Goal: Task Accomplishment & Management: Complete application form

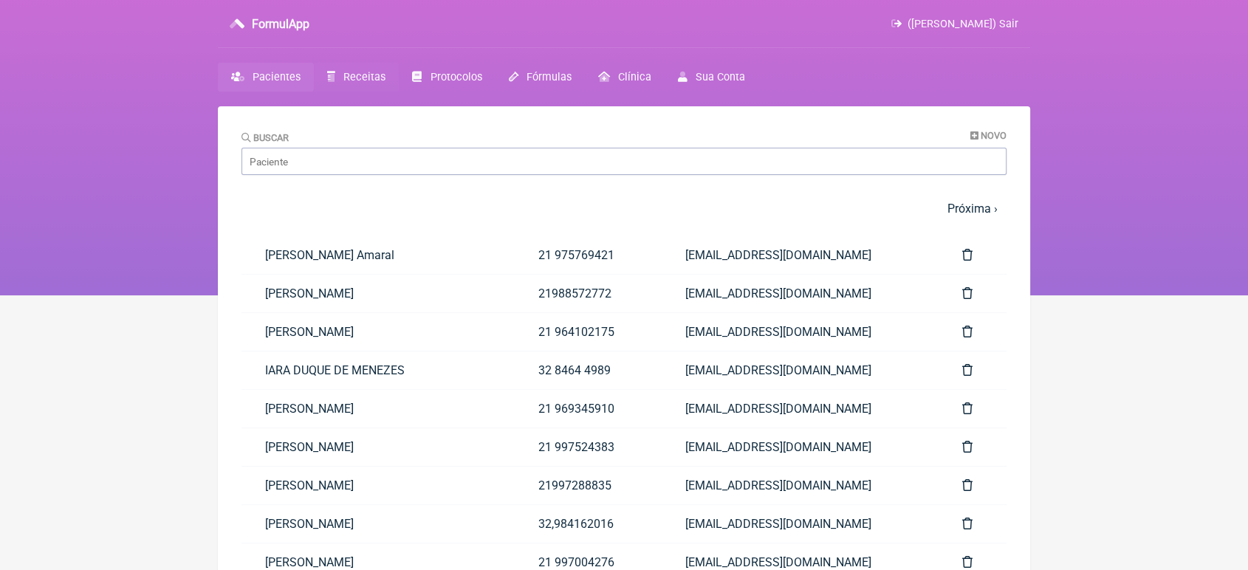
click at [372, 83] on link "Receitas" at bounding box center [356, 77] width 85 height 29
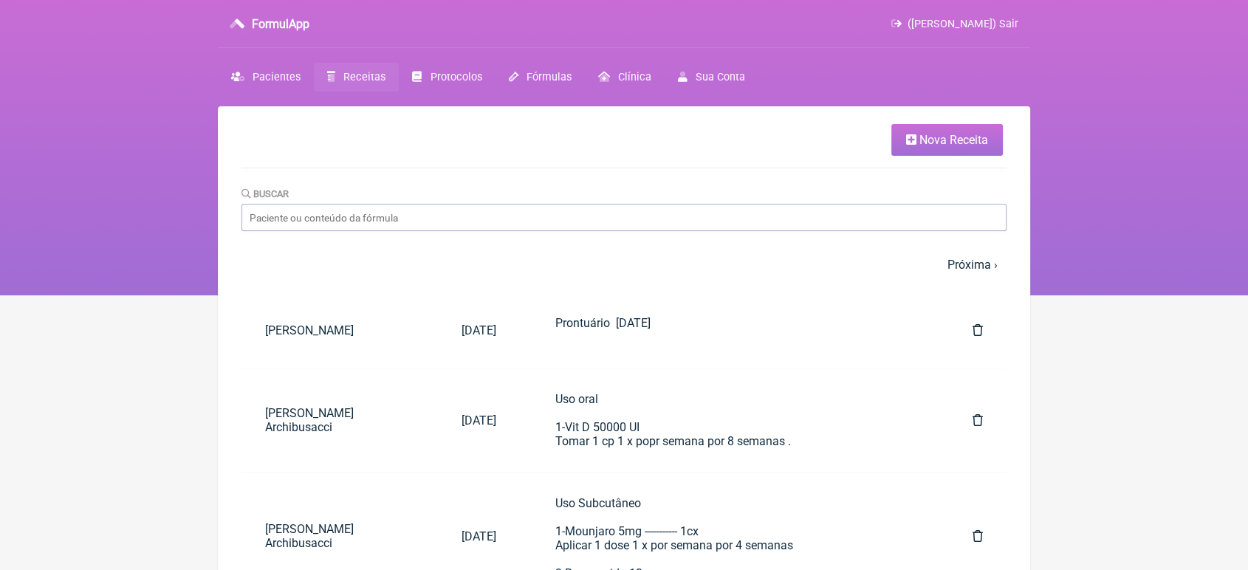
click at [372, 83] on link "Receitas" at bounding box center [356, 77] width 85 height 29
click at [363, 75] on span "Receitas" at bounding box center [364, 77] width 42 height 13
click at [934, 143] on span "Nova Receita" at bounding box center [954, 140] width 69 height 14
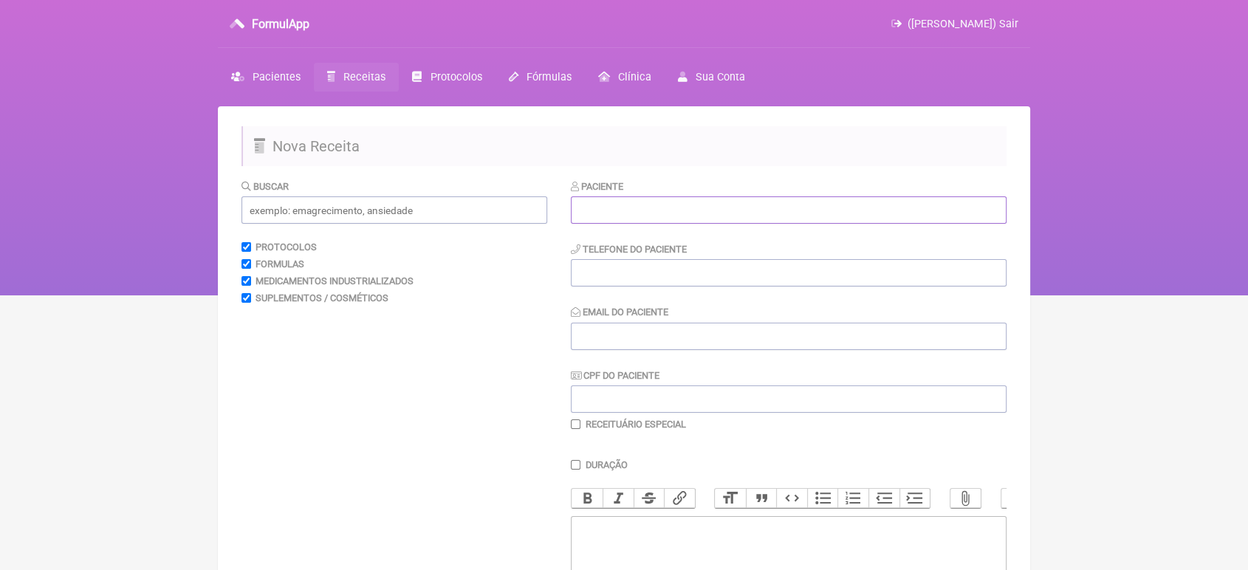
click at [756, 209] on input "text" at bounding box center [789, 209] width 436 height 27
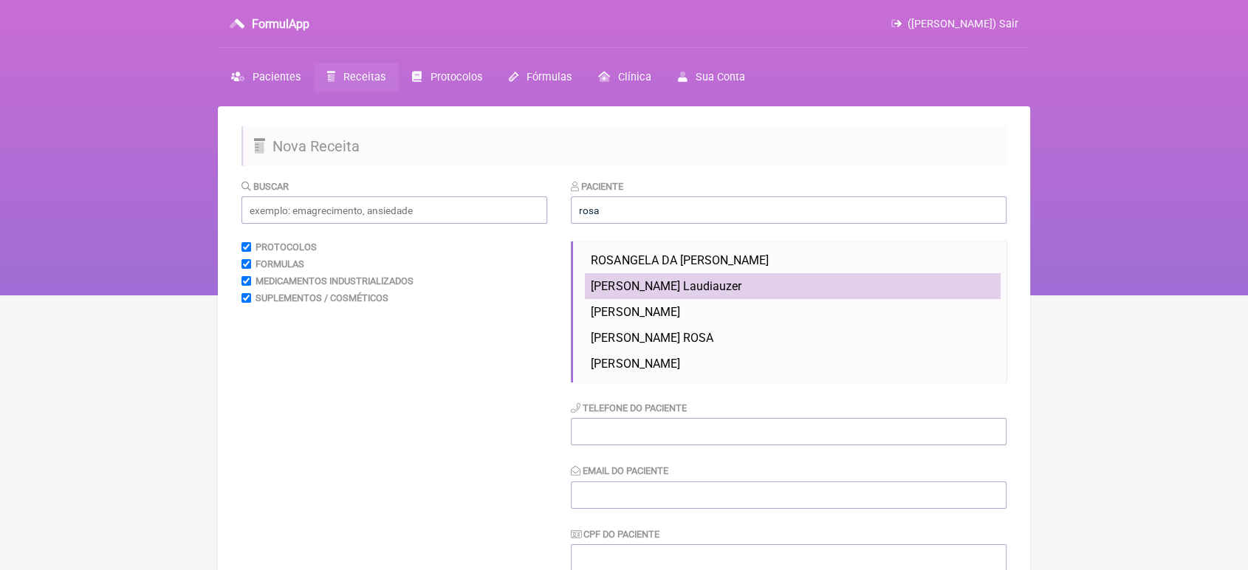
click at [668, 287] on span "Rosa Maria P. G. Laudiauzer" at bounding box center [666, 286] width 150 height 14
type input "Rosa Maria P. G. Laudiauzer"
type input "21 988429821"
type input "[EMAIL_ADDRESS][DOMAIN_NAME]"
type input "04261266709"
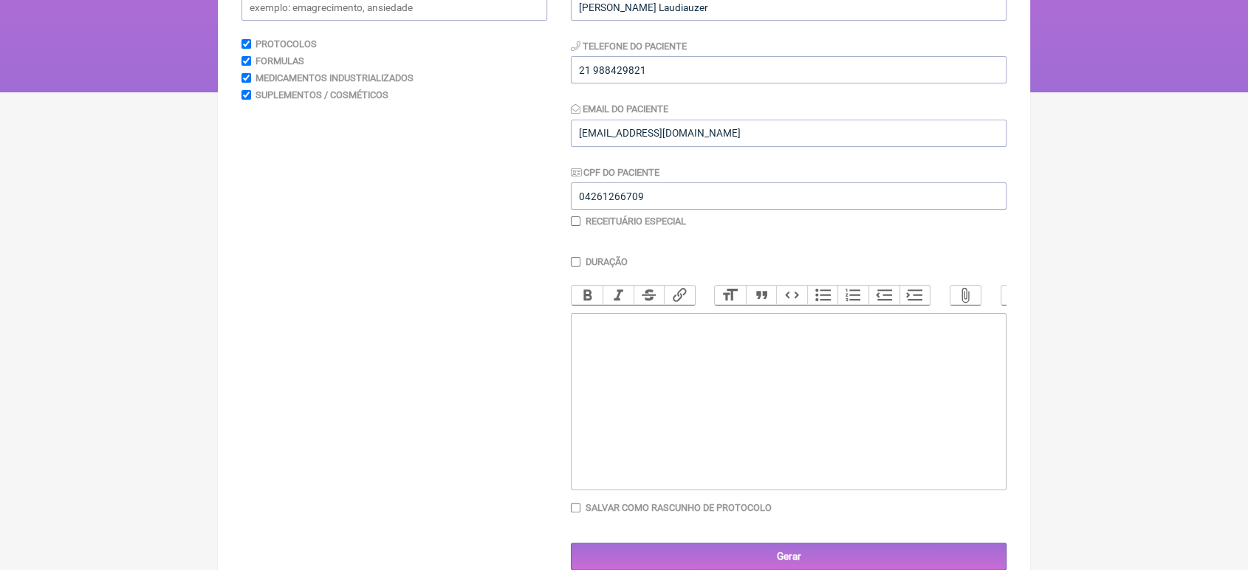
scroll to position [244, 0]
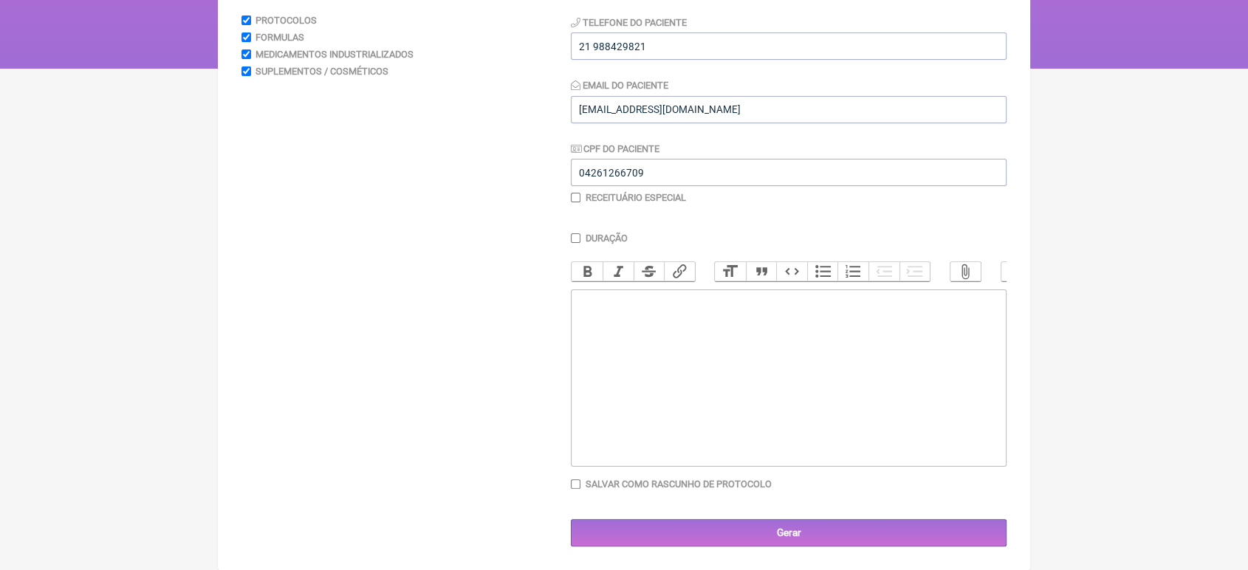
click at [869, 295] on trix-editor at bounding box center [789, 378] width 436 height 177
click at [651, 329] on div "Prescrição: 1) Oristate__120Mg Posologia: ingerir 1 comprimido a noite" at bounding box center [789, 316] width 420 height 42
type trix-editor "<div>Prescrição:<br>1) Oristate__120Mg<br>Posologia: Ingerir 1 comprimido a noi…"
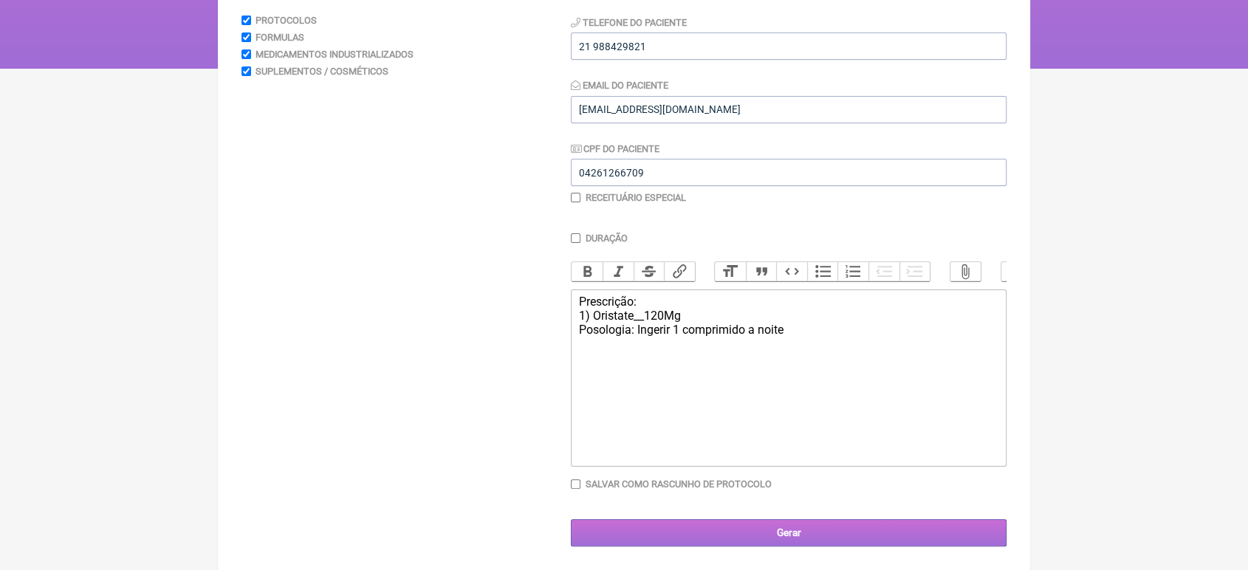
click at [646, 533] on input "Gerar" at bounding box center [789, 532] width 436 height 27
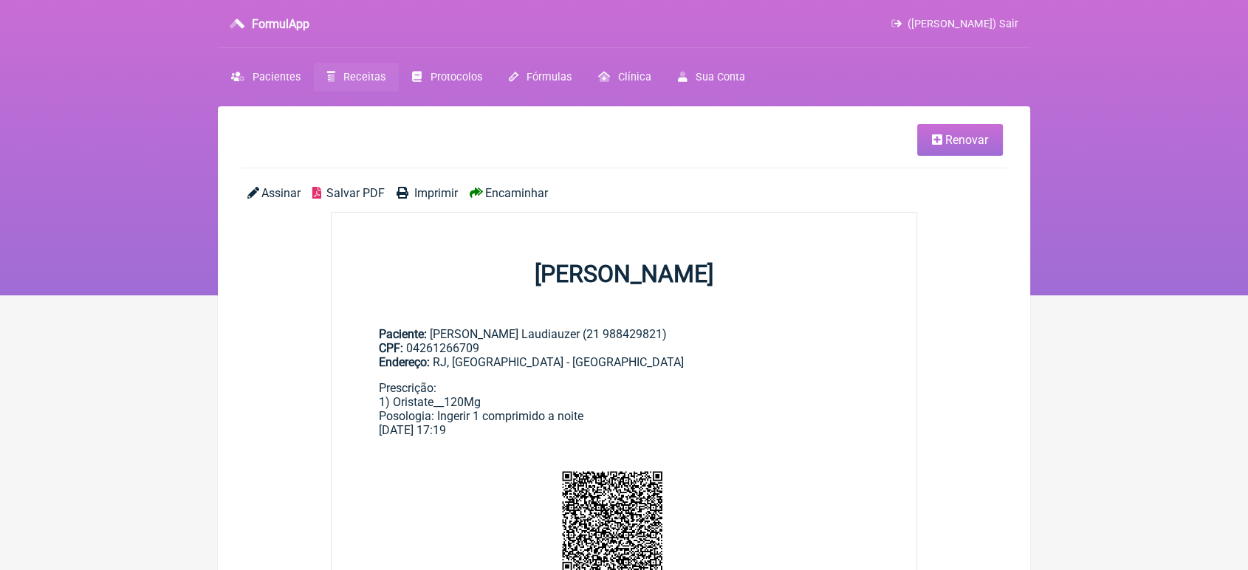
click at [526, 199] on span "Encaminhar" at bounding box center [516, 193] width 63 height 14
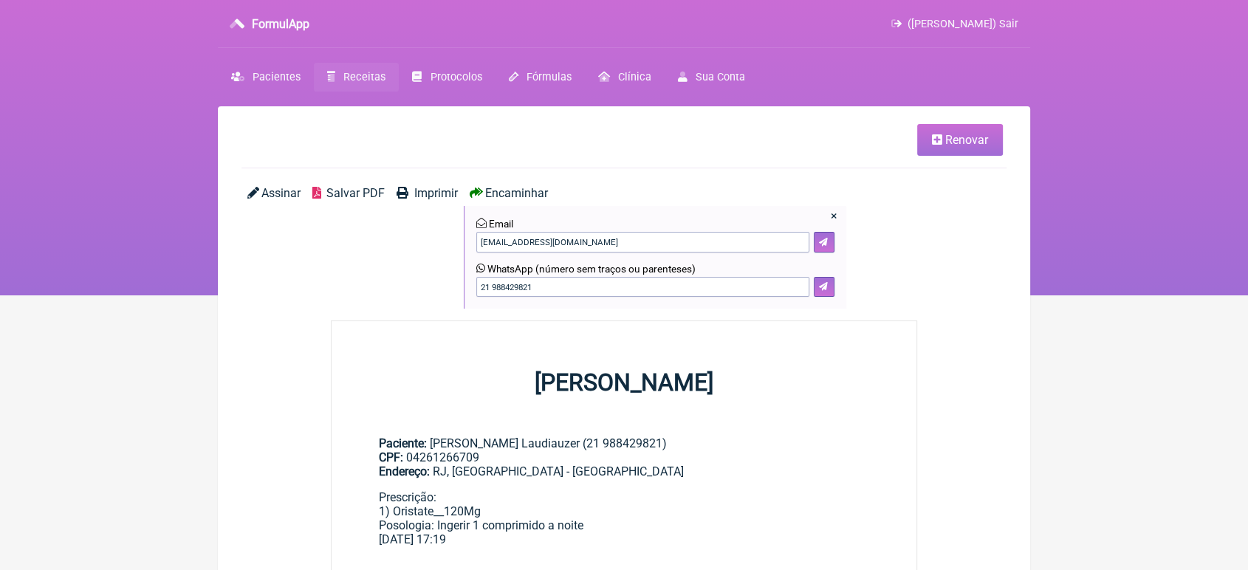
click at [820, 301] on div "× Email [EMAIL_ADDRESS][DOMAIN_NAME] WhatsApp (número sem traços ou parenteses)…" at bounding box center [655, 257] width 383 height 103
click at [820, 284] on icon at bounding box center [823, 286] width 9 height 9
